Goal: Information Seeking & Learning: Learn about a topic

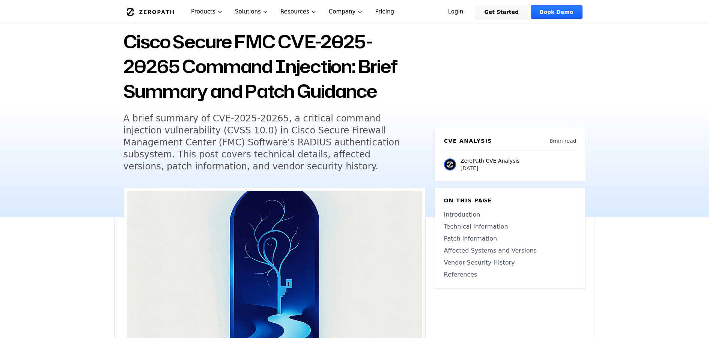
scroll to position [81, 0]
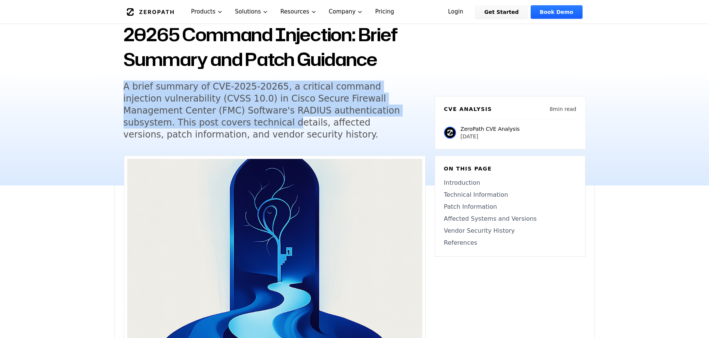
drag, startPoint x: 125, startPoint y: 85, endPoint x: 164, endPoint y: 120, distance: 52.6
click at [164, 120] on h5 "A brief summary of CVE-2025-20265, a critical command injection vulnerability (…" at bounding box center [267, 111] width 288 height 60
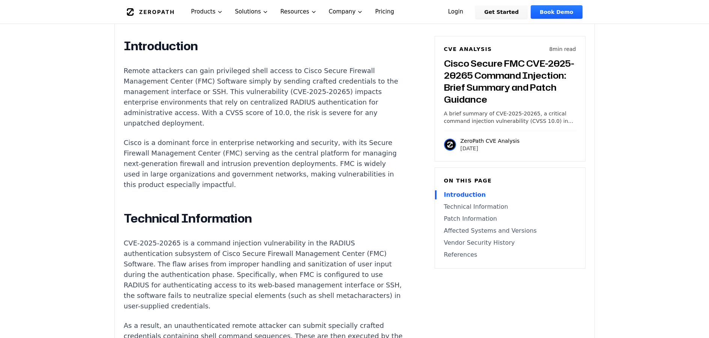
scroll to position [508, 0]
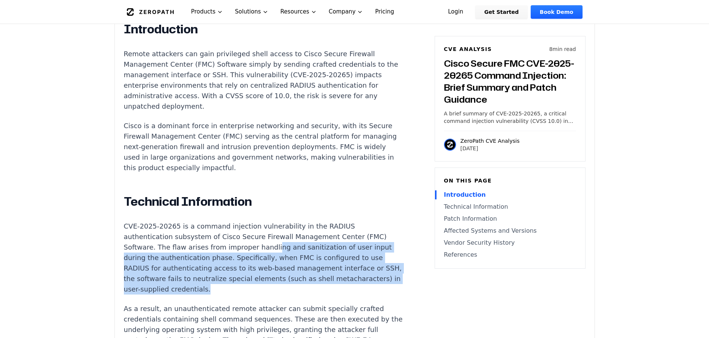
drag, startPoint x: 188, startPoint y: 230, endPoint x: 285, endPoint y: 259, distance: 100.7
click at [285, 259] on p "CVE-2025-20265 is a command injection vulnerability in the RADIUS authenticatio…" at bounding box center [263, 258] width 279 height 74
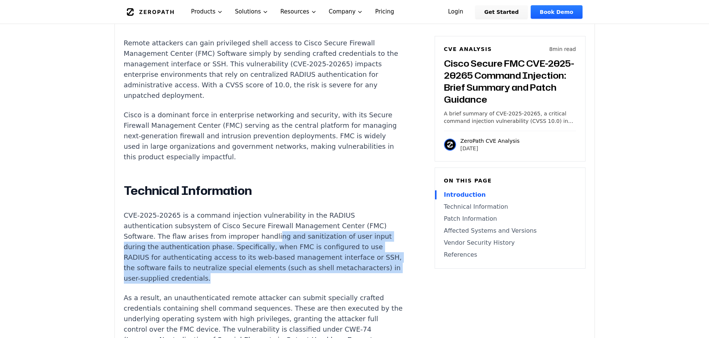
scroll to position [519, 0]
click at [167, 242] on p "CVE-2025-20265 is a command injection vulnerability in the RADIUS authenticatio…" at bounding box center [263, 247] width 279 height 74
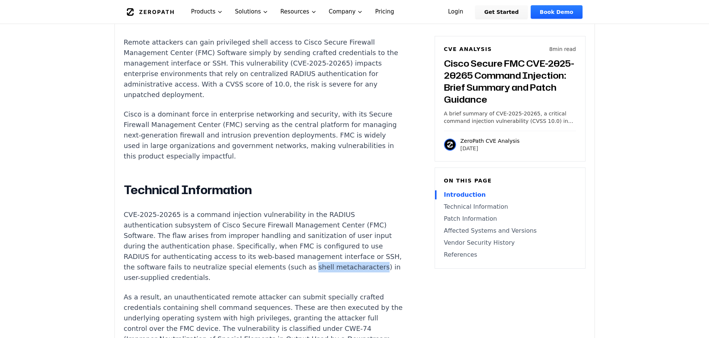
drag, startPoint x: 132, startPoint y: 246, endPoint x: 190, endPoint y: 246, distance: 57.8
click at [195, 247] on p "CVE-2025-20265 is a command injection vulnerability in the RADIUS authenticatio…" at bounding box center [263, 247] width 279 height 74
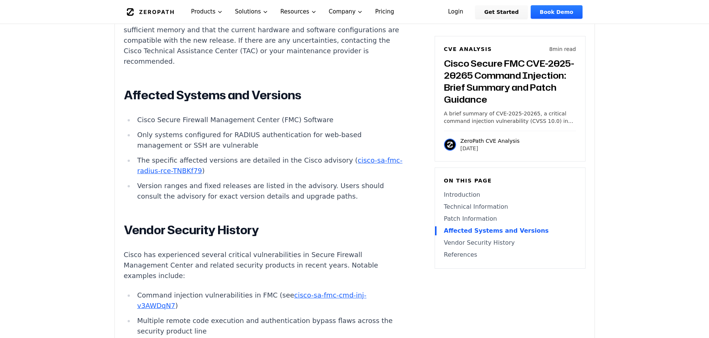
scroll to position [1094, 0]
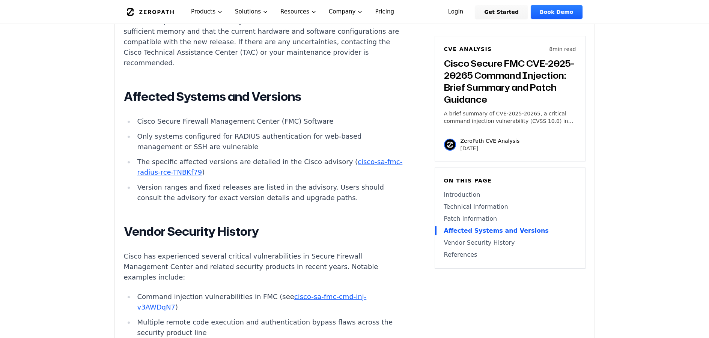
click at [169, 116] on li "Cisco Secure Firewall Management Center (FMC) Software" at bounding box center [268, 121] width 269 height 11
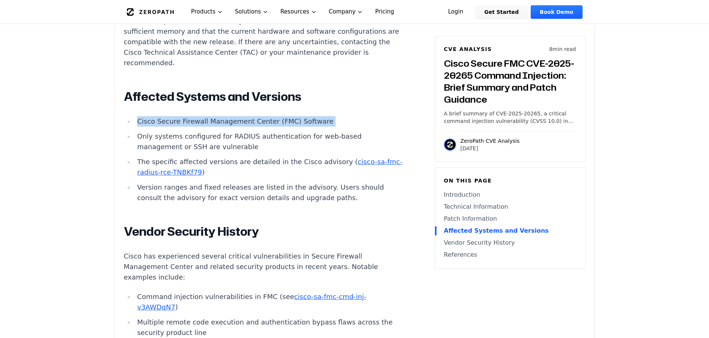
click at [169, 116] on li "Cisco Secure Firewall Management Center (FMC) Software" at bounding box center [268, 121] width 269 height 11
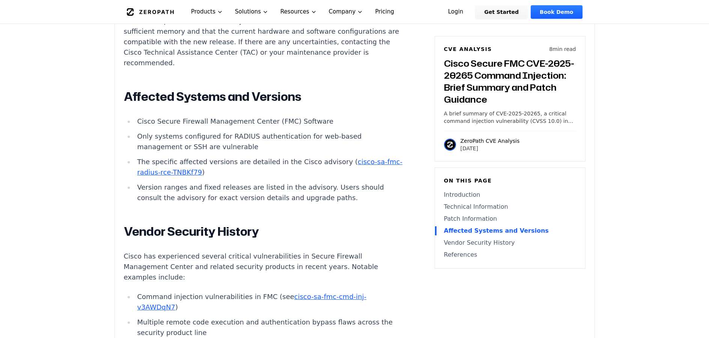
click at [162, 131] on li "Only systems configured for RADIUS authentication for web-based management or S…" at bounding box center [268, 141] width 269 height 21
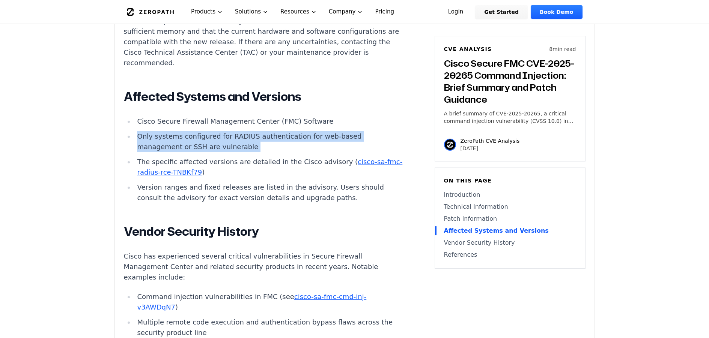
click at [162, 131] on li "Only systems configured for RADIUS authentication for web-based management or S…" at bounding box center [268, 141] width 269 height 21
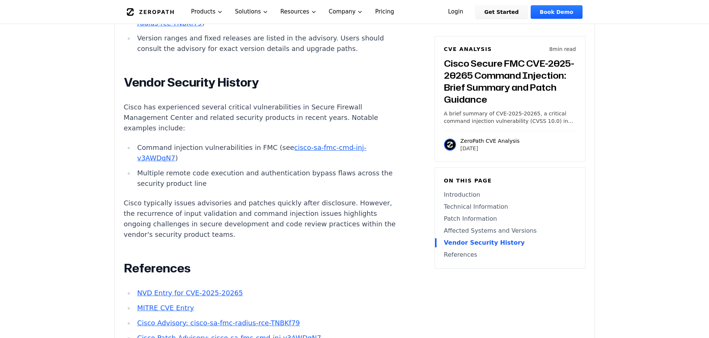
scroll to position [1259, 0]
